Goal: Check status: Check status

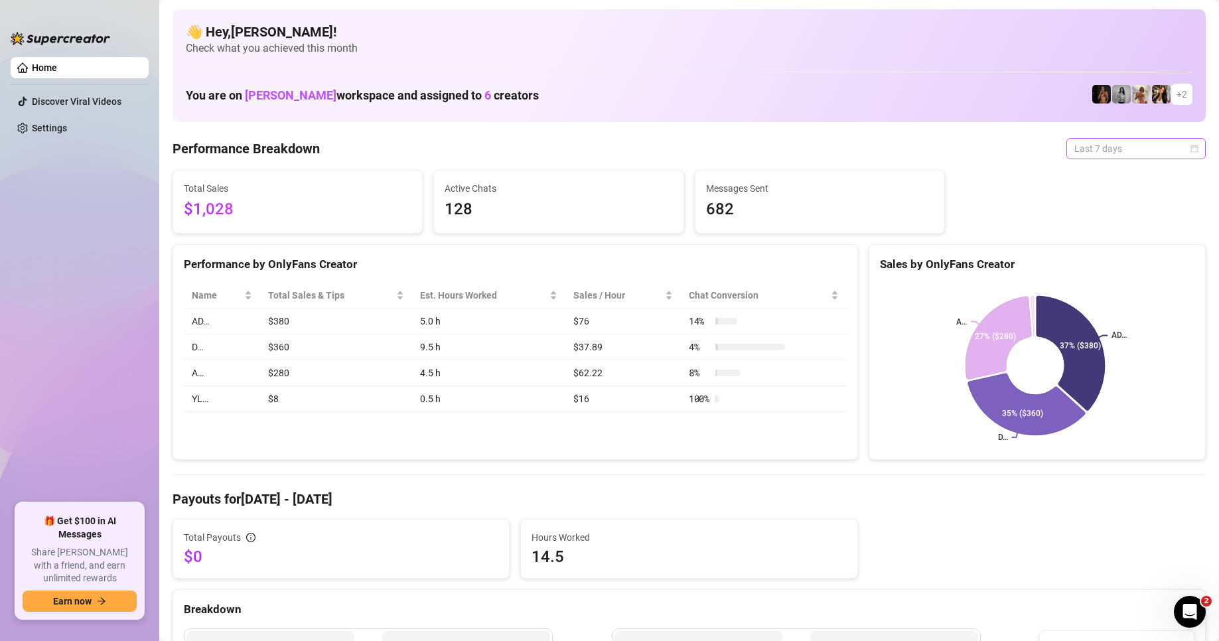
click at [1191, 147] on div "Last 7 days" at bounding box center [1136, 148] width 139 height 21
click at [1127, 181] on div "Last 24 hours" at bounding box center [1125, 175] width 118 height 15
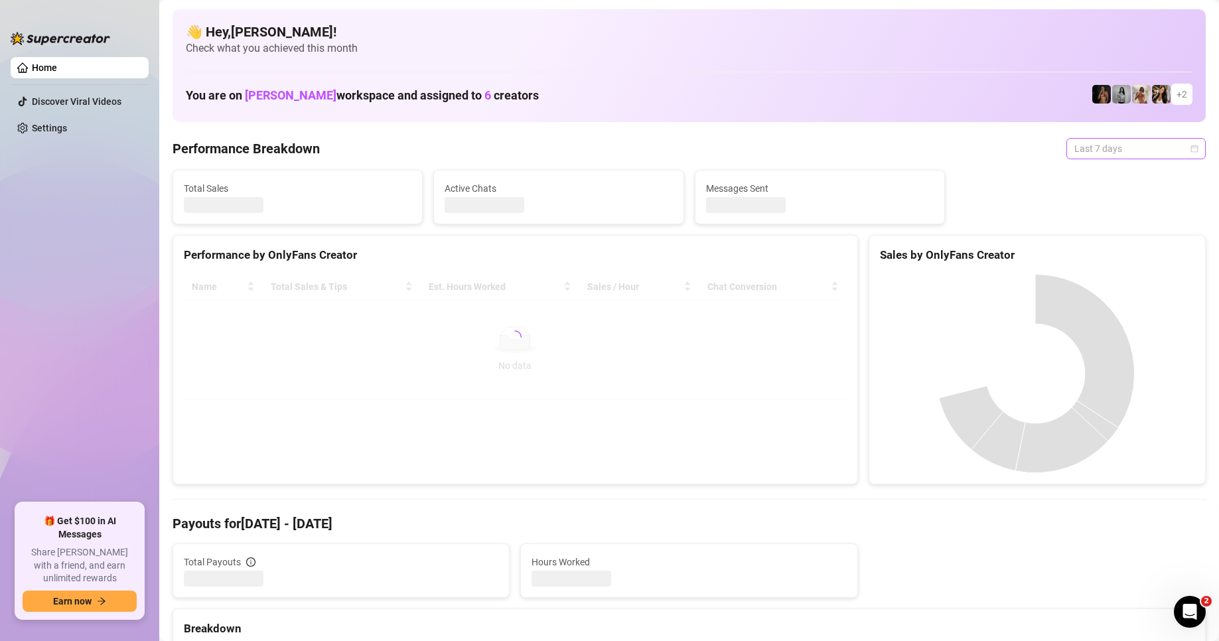
click at [1157, 157] on span "Last 7 days" at bounding box center [1136, 149] width 123 height 20
click at [1129, 175] on div "Last 24 hours" at bounding box center [1125, 175] width 118 height 15
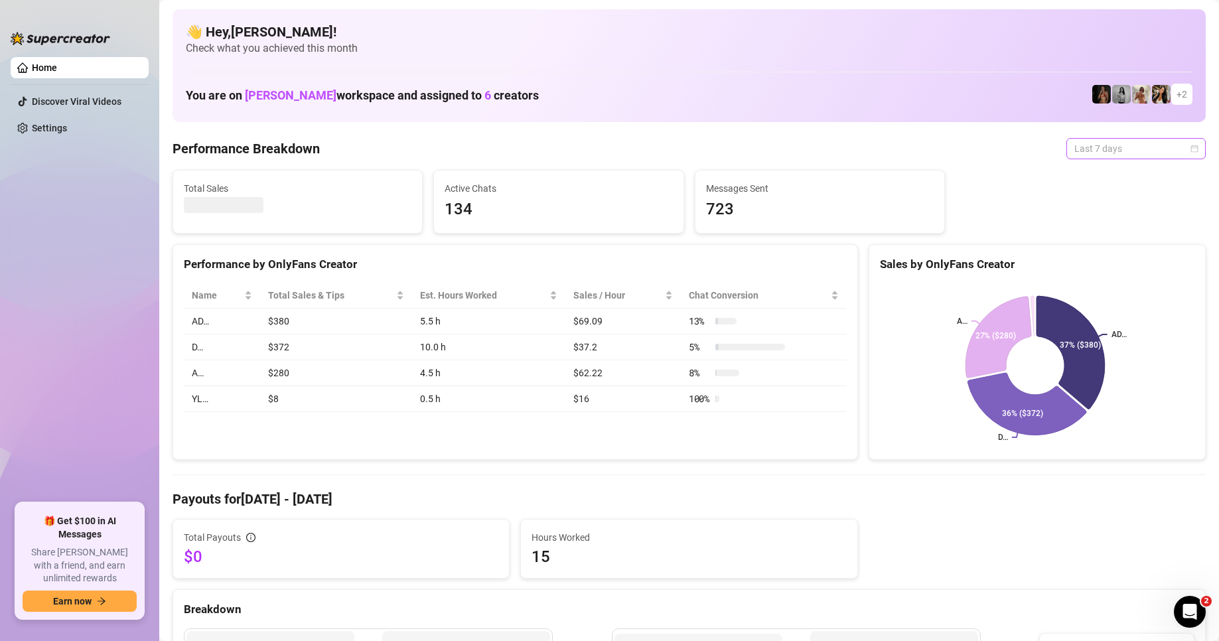
click at [1169, 148] on span "Last 7 days" at bounding box center [1136, 149] width 123 height 20
click at [1135, 173] on div "Last 24 hours" at bounding box center [1125, 175] width 118 height 15
